Goal: Find specific page/section: Find specific page/section

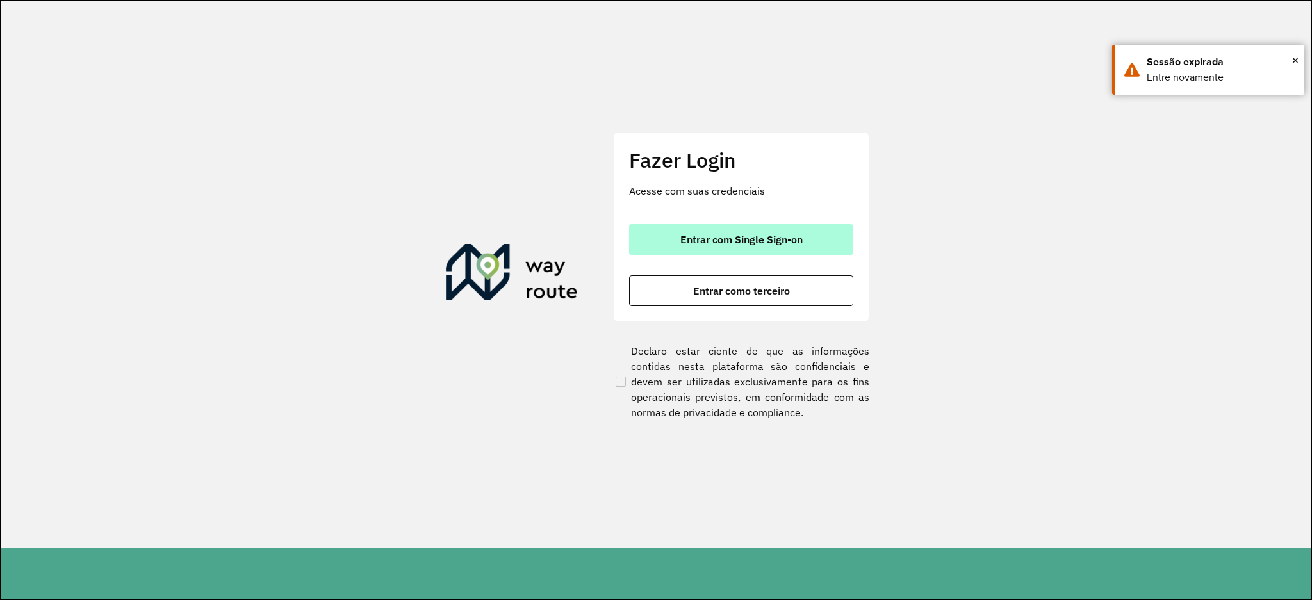
click at [805, 232] on button "Entrar com Single Sign-on" at bounding box center [741, 239] width 224 height 31
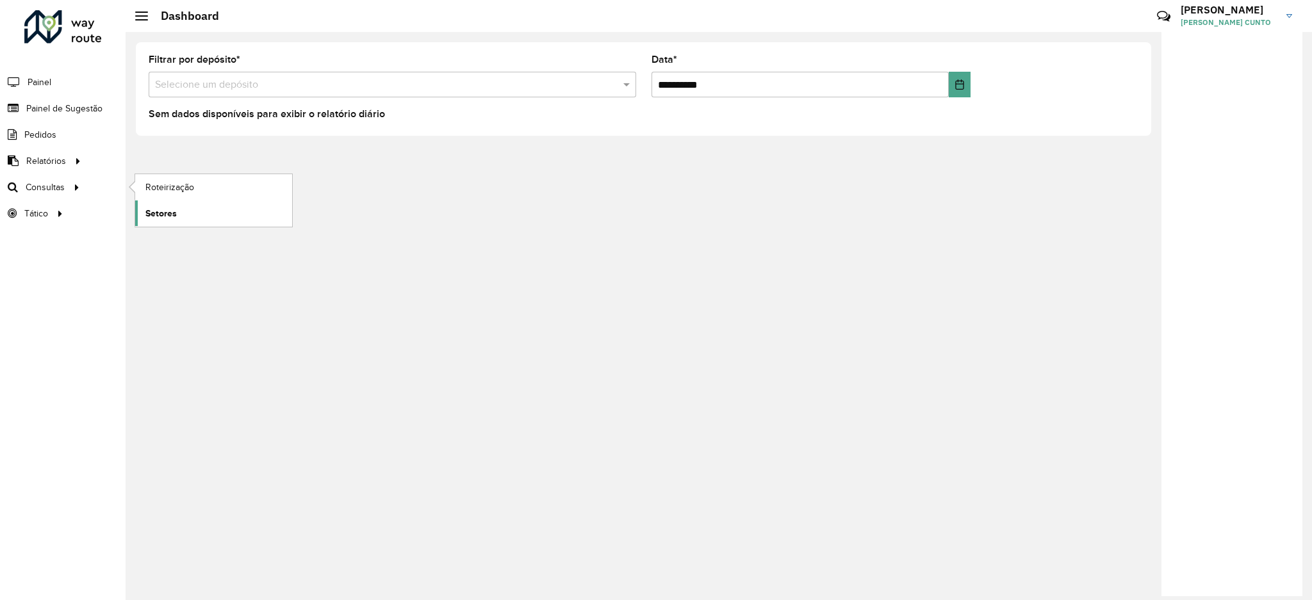
click at [193, 204] on link "Setores" at bounding box center [213, 214] width 157 height 26
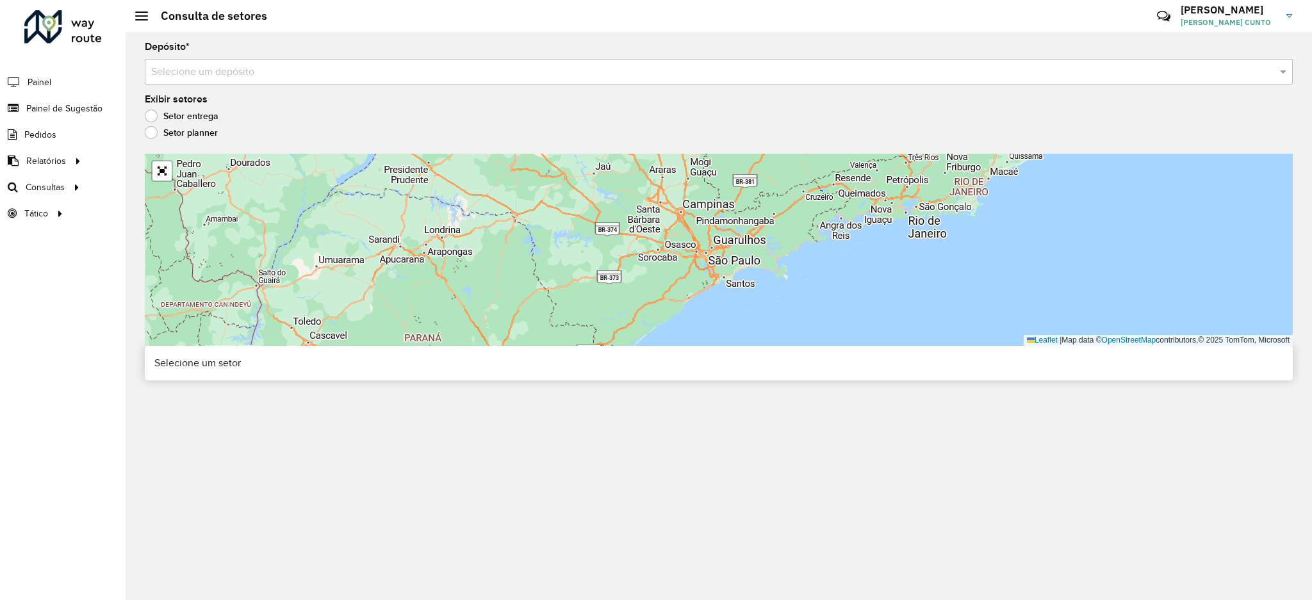
click at [298, 75] on input "text" at bounding box center [706, 72] width 1110 height 15
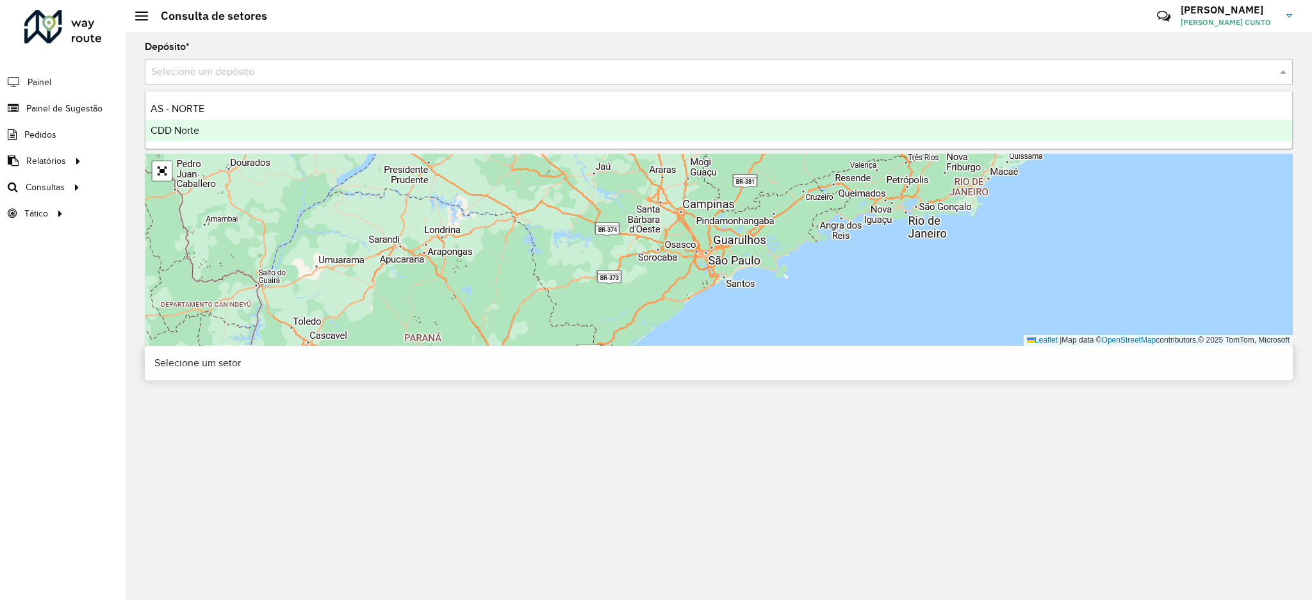
click at [262, 122] on div "CDD Norte" at bounding box center [718, 131] width 1147 height 22
